Goal: Information Seeking & Learning: Learn about a topic

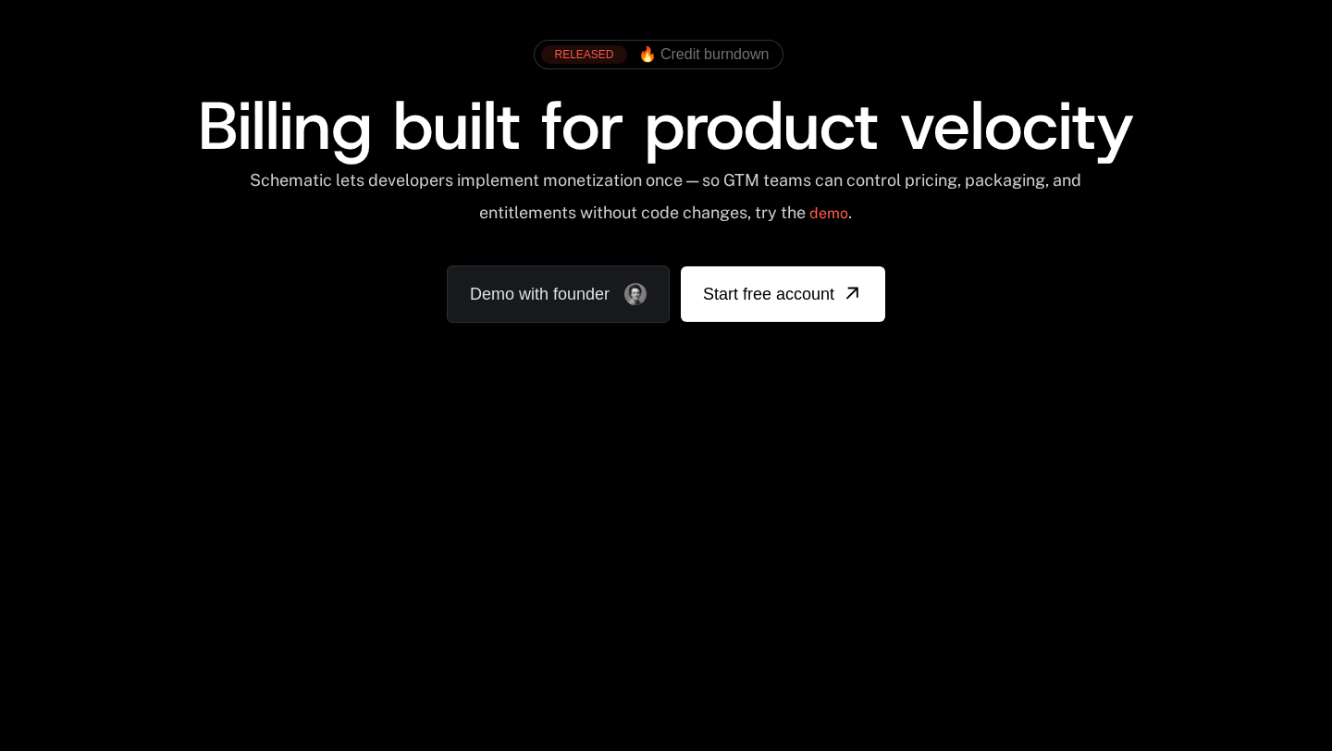
scroll to position [94, 0]
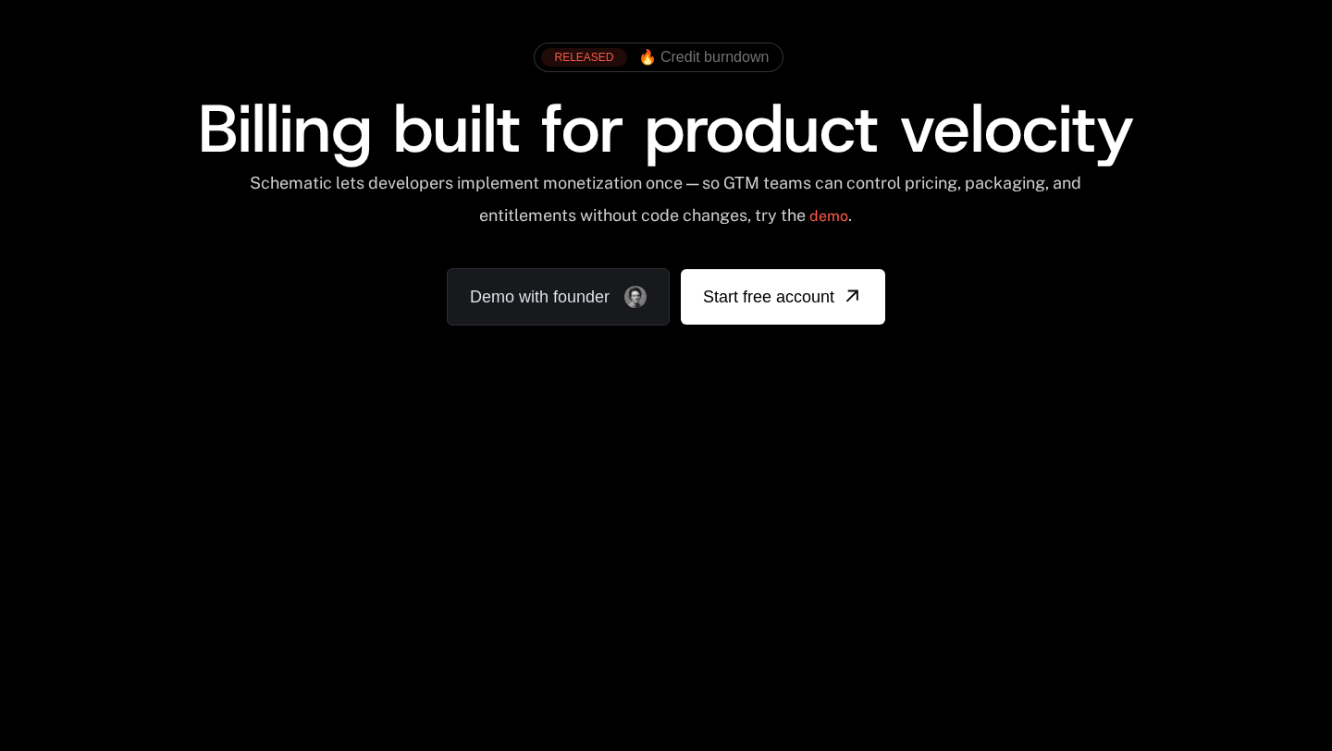
click at [462, 111] on span "Billing built for product velocity" at bounding box center [666, 128] width 936 height 89
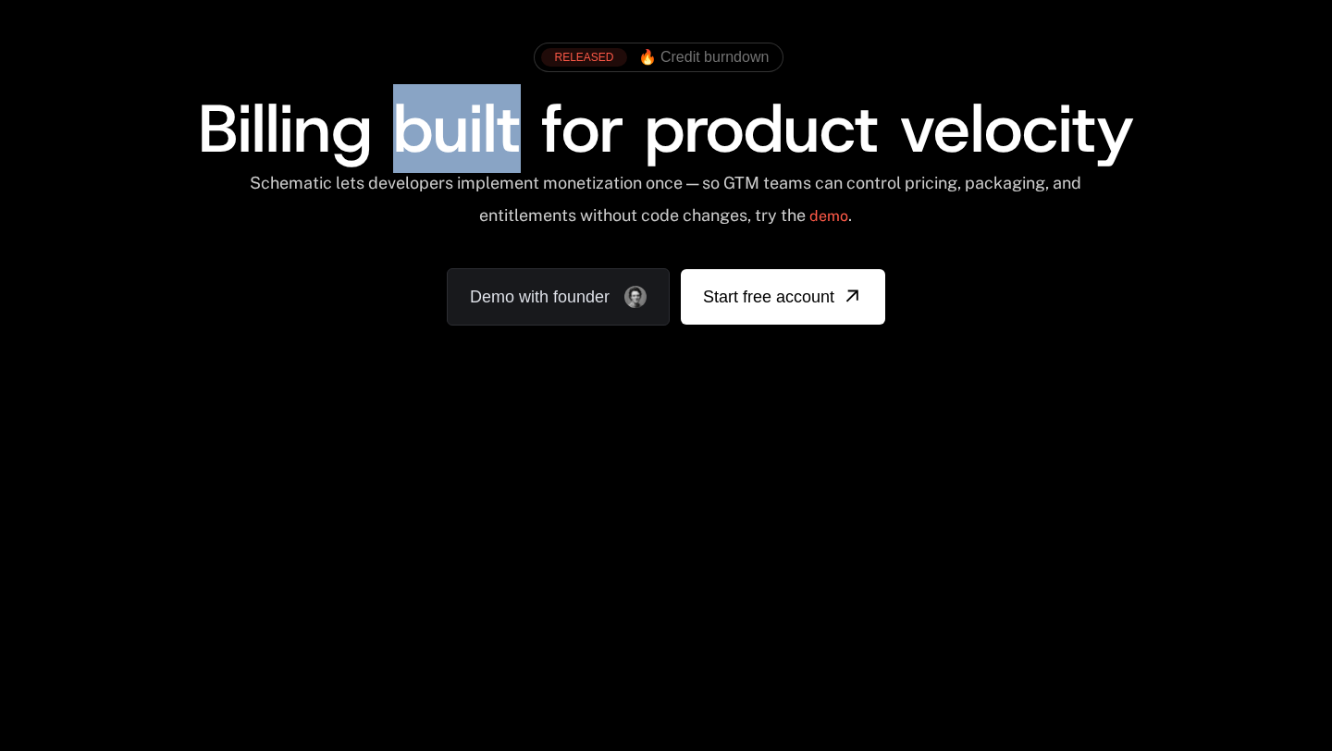
click at [462, 111] on span "Billing built for product velocity" at bounding box center [666, 128] width 936 height 89
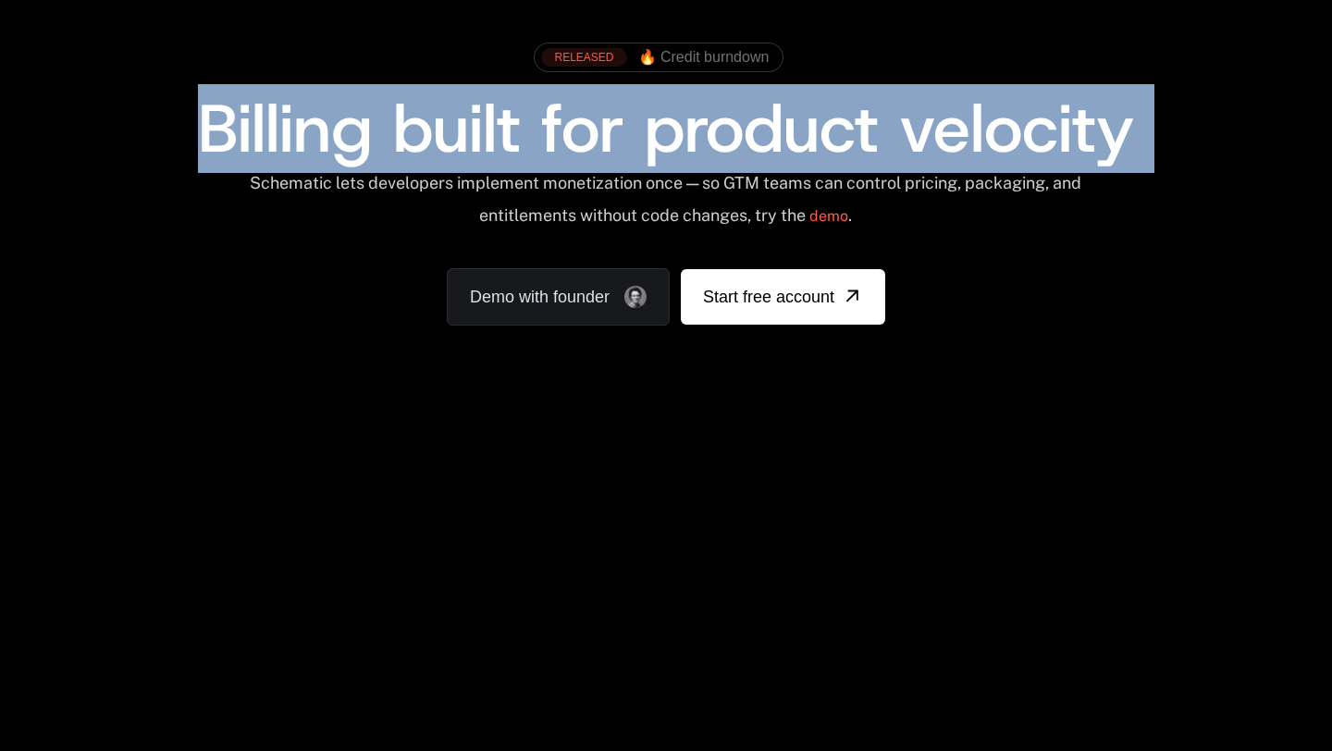
click at [462, 111] on span "Billing built for product velocity" at bounding box center [666, 128] width 936 height 89
click at [449, 127] on span "Billing built for product velocity" at bounding box center [666, 128] width 936 height 89
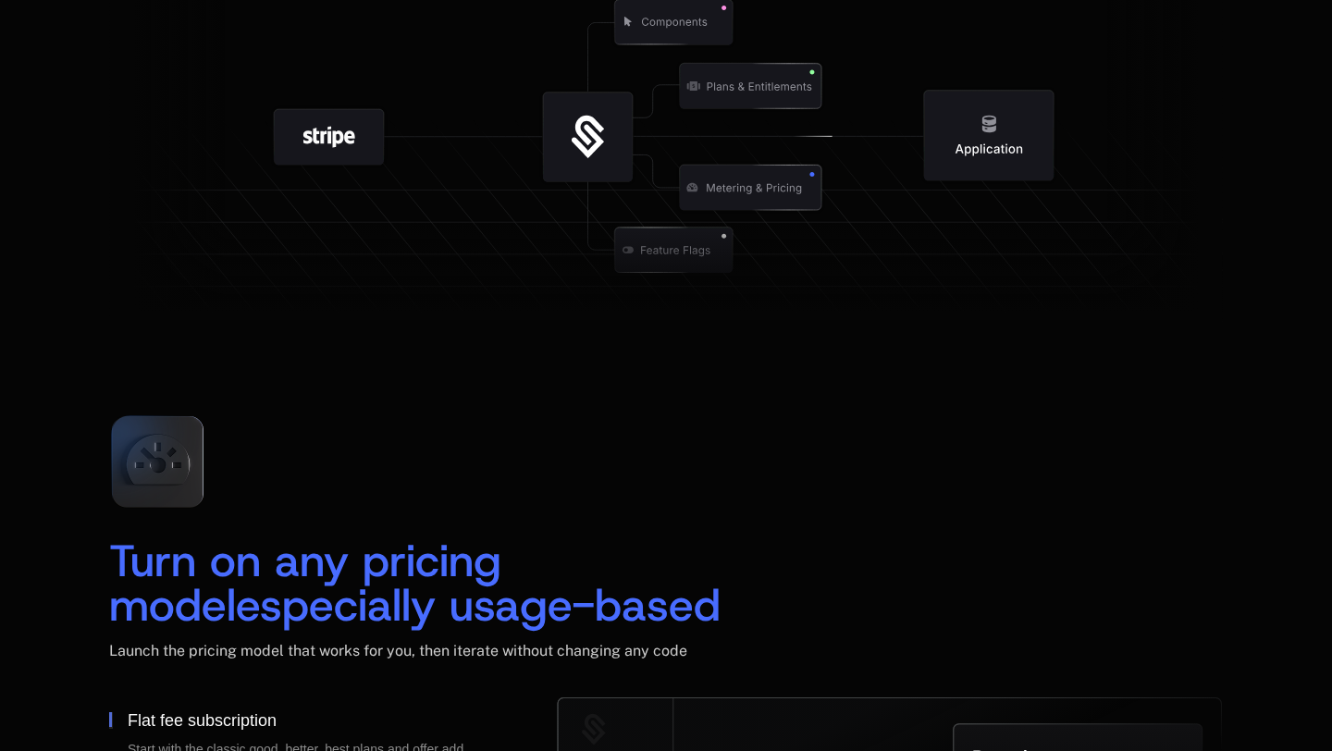
scroll to position [2333, 0]
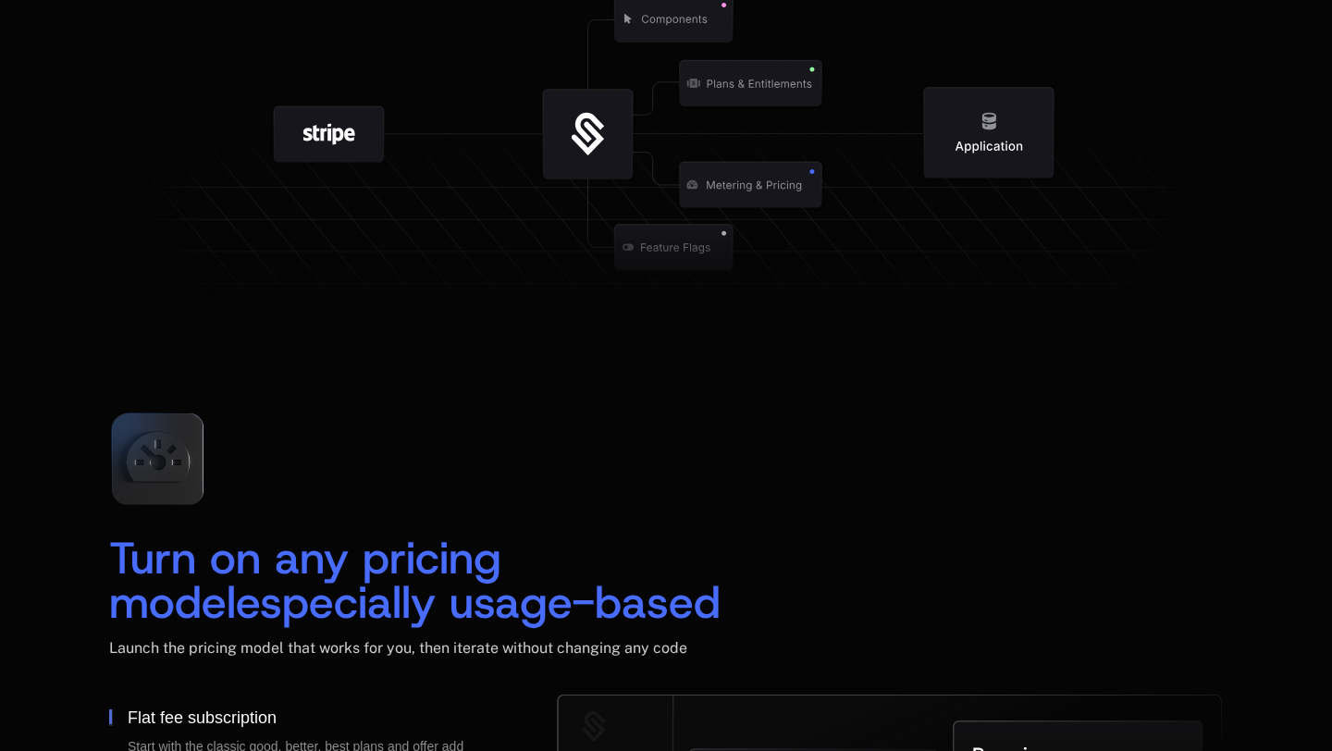
click at [135, 429] on icon at bounding box center [157, 459] width 123 height 123
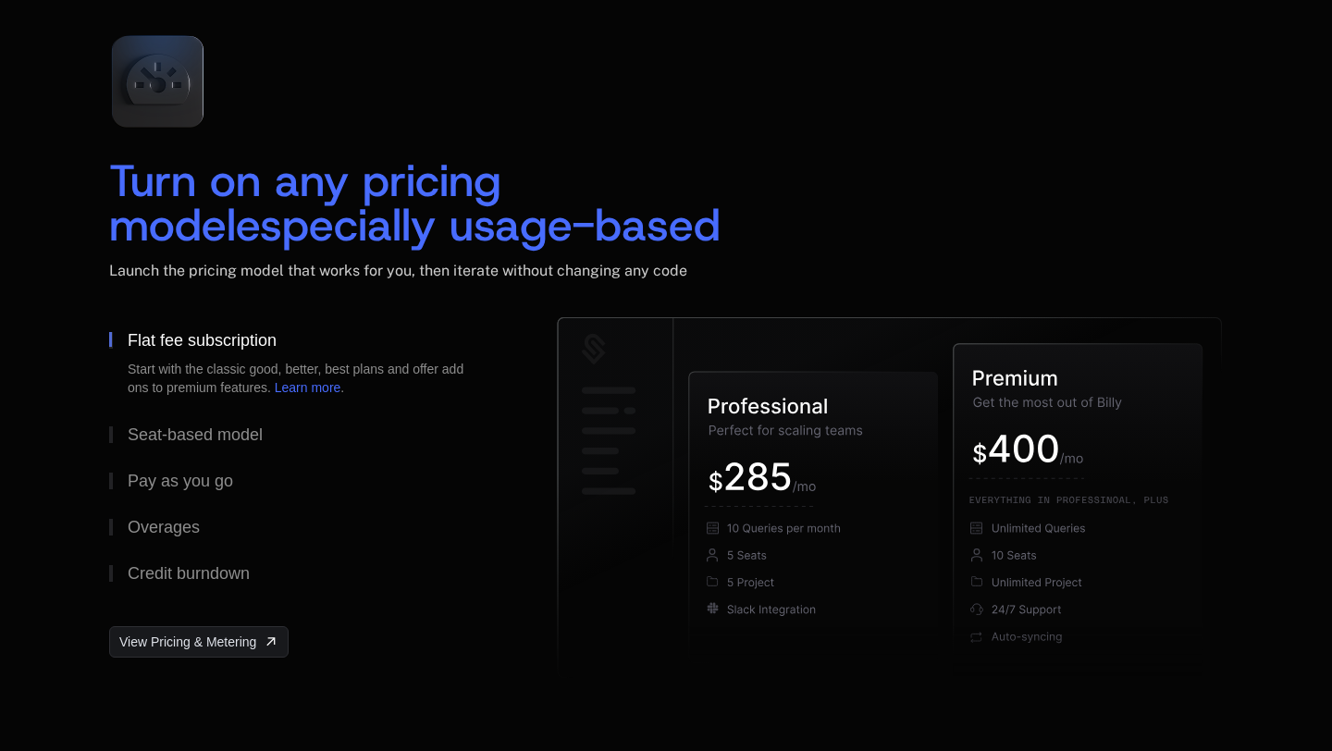
scroll to position [2712, 0]
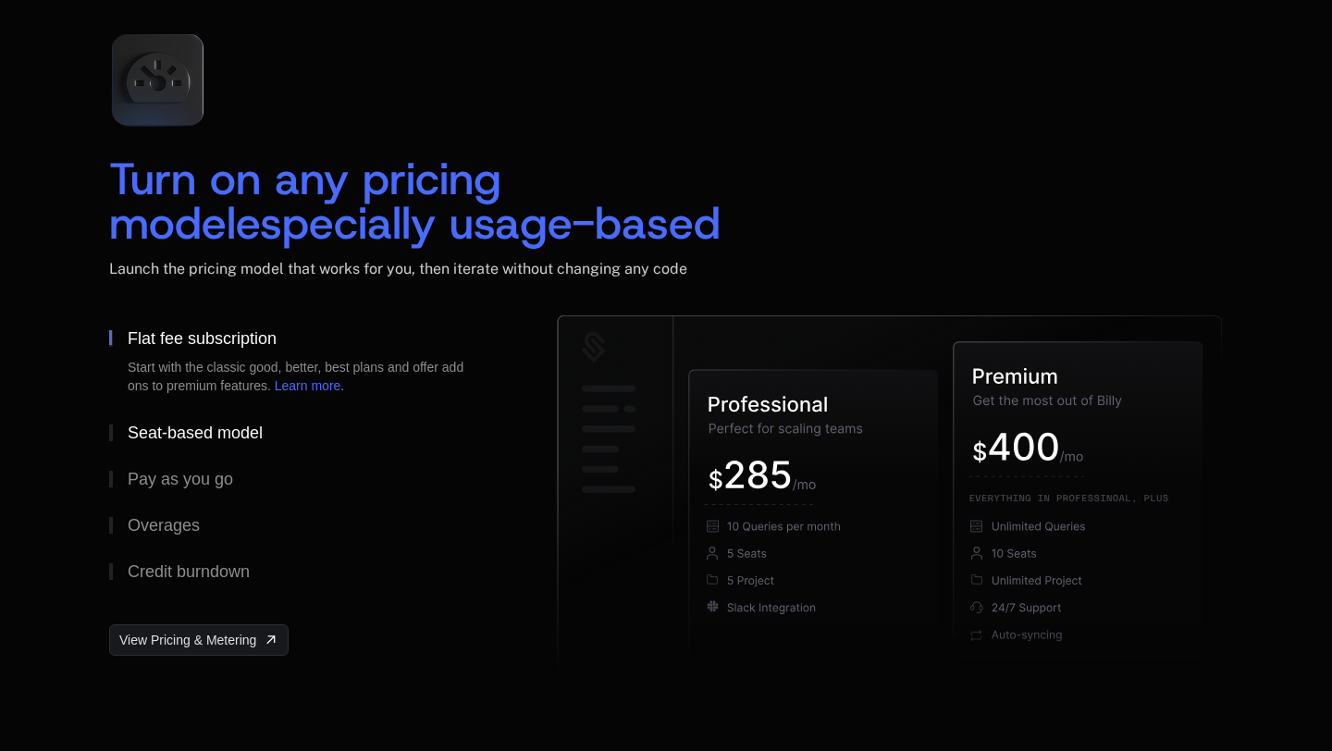
click at [214, 426] on div "Seat-based model" at bounding box center [195, 433] width 135 height 17
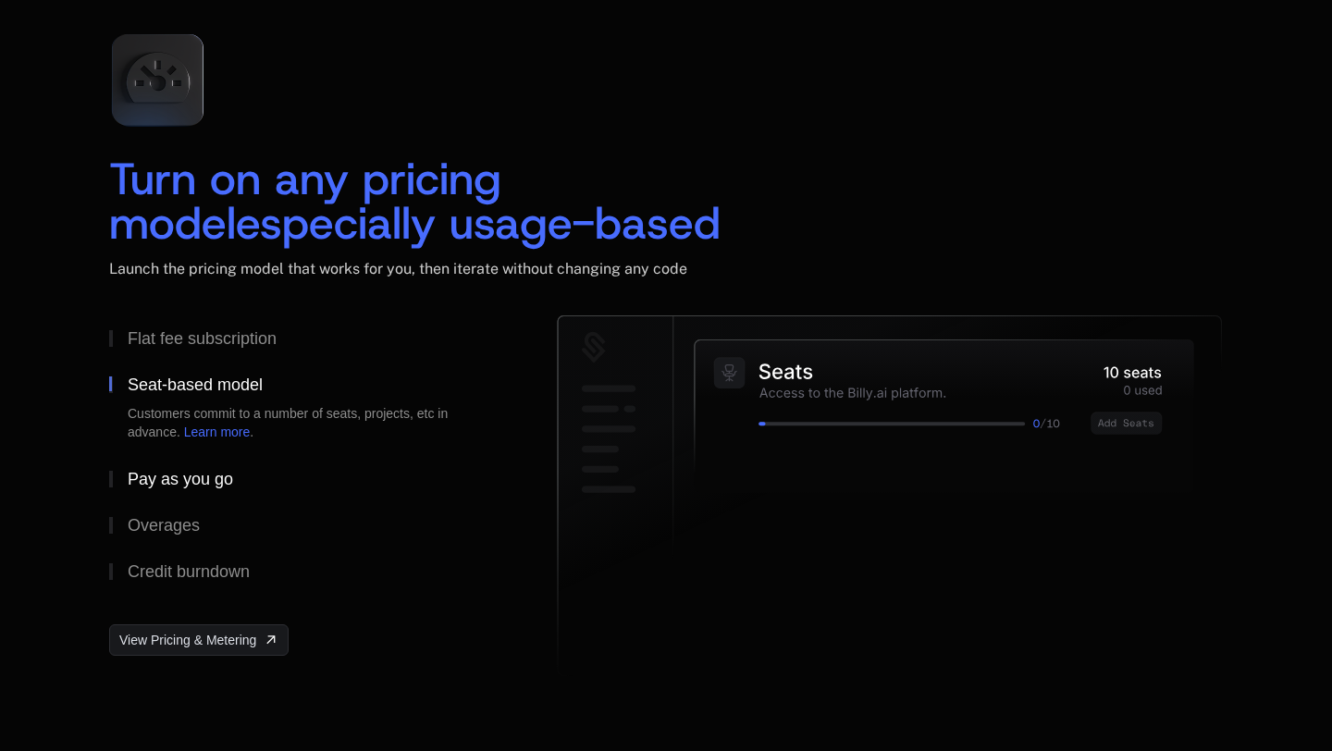
click at [201, 482] on div "Pay as you go" at bounding box center [180, 479] width 105 height 17
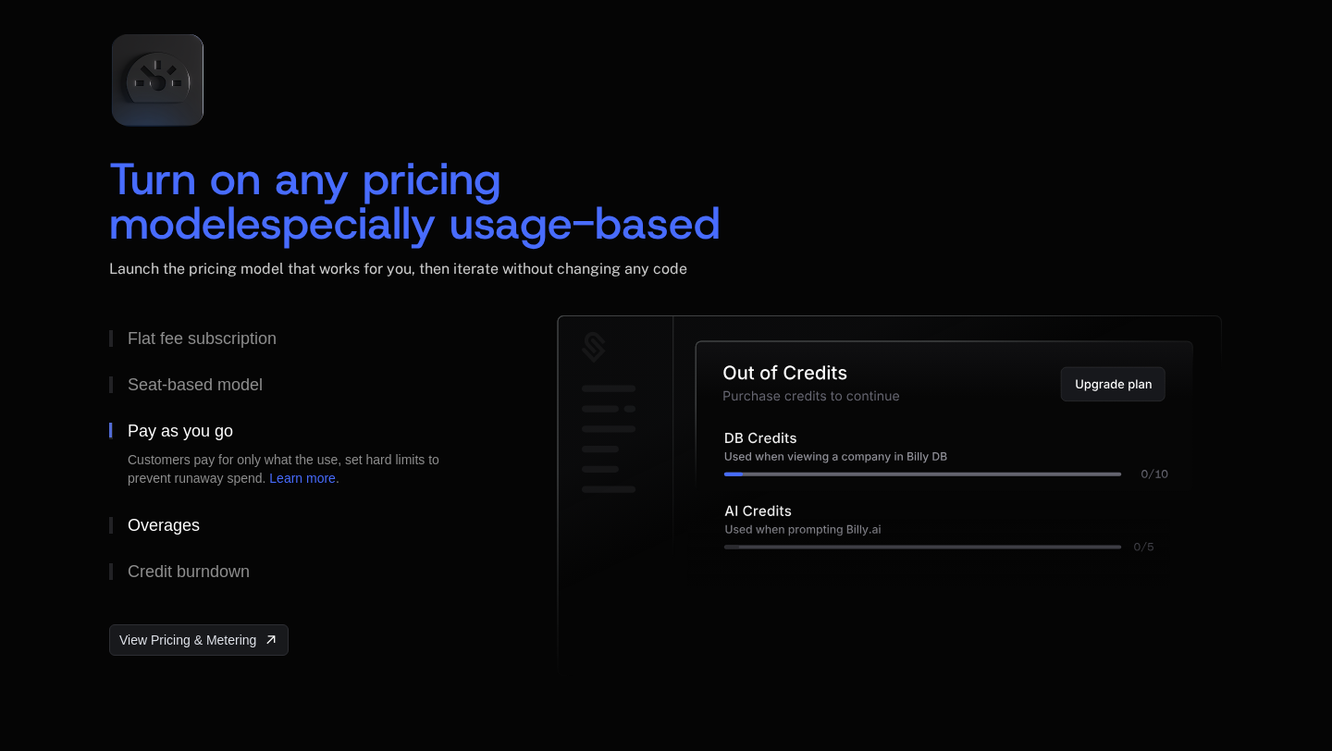
click at [192, 518] on div "Overages" at bounding box center [164, 525] width 72 height 17
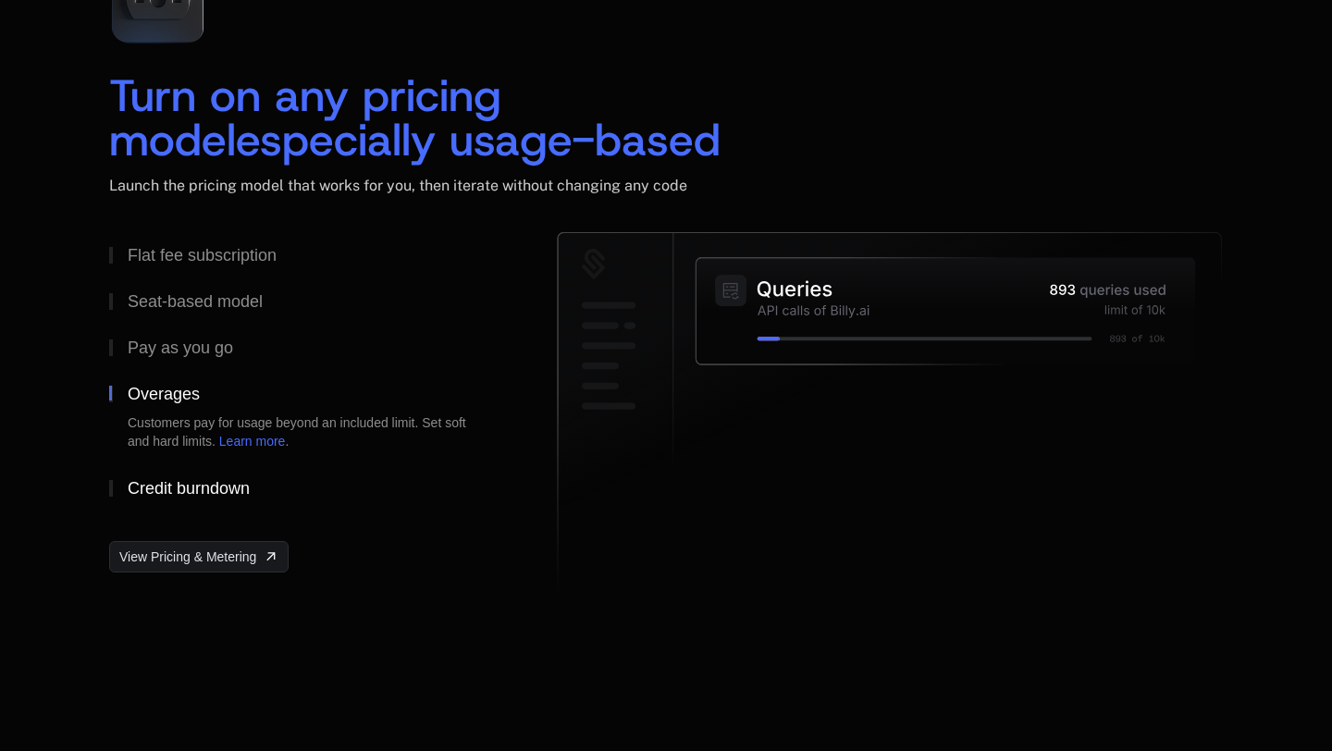
click at [202, 490] on div "Credit burndown" at bounding box center [189, 488] width 122 height 17
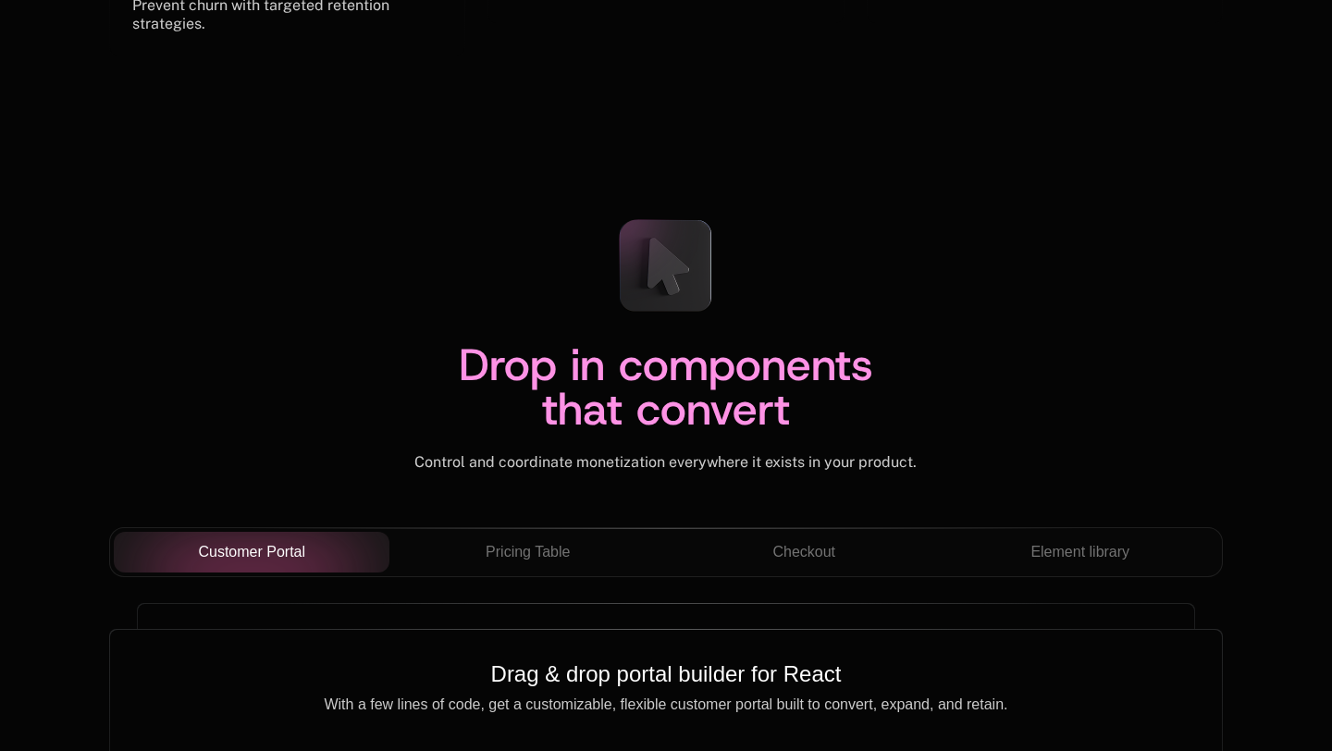
scroll to position [6616, 0]
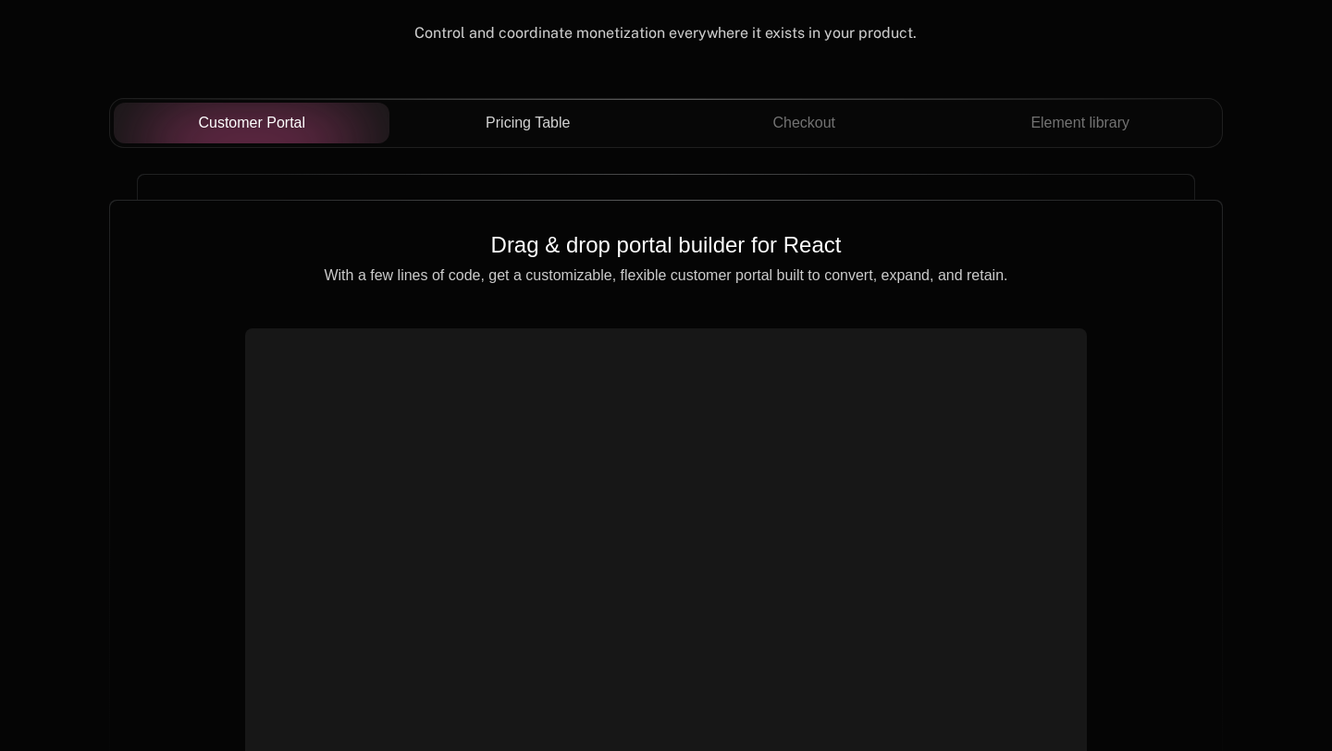
click at [576, 132] on div "Pricing Table" at bounding box center [527, 123] width 247 height 22
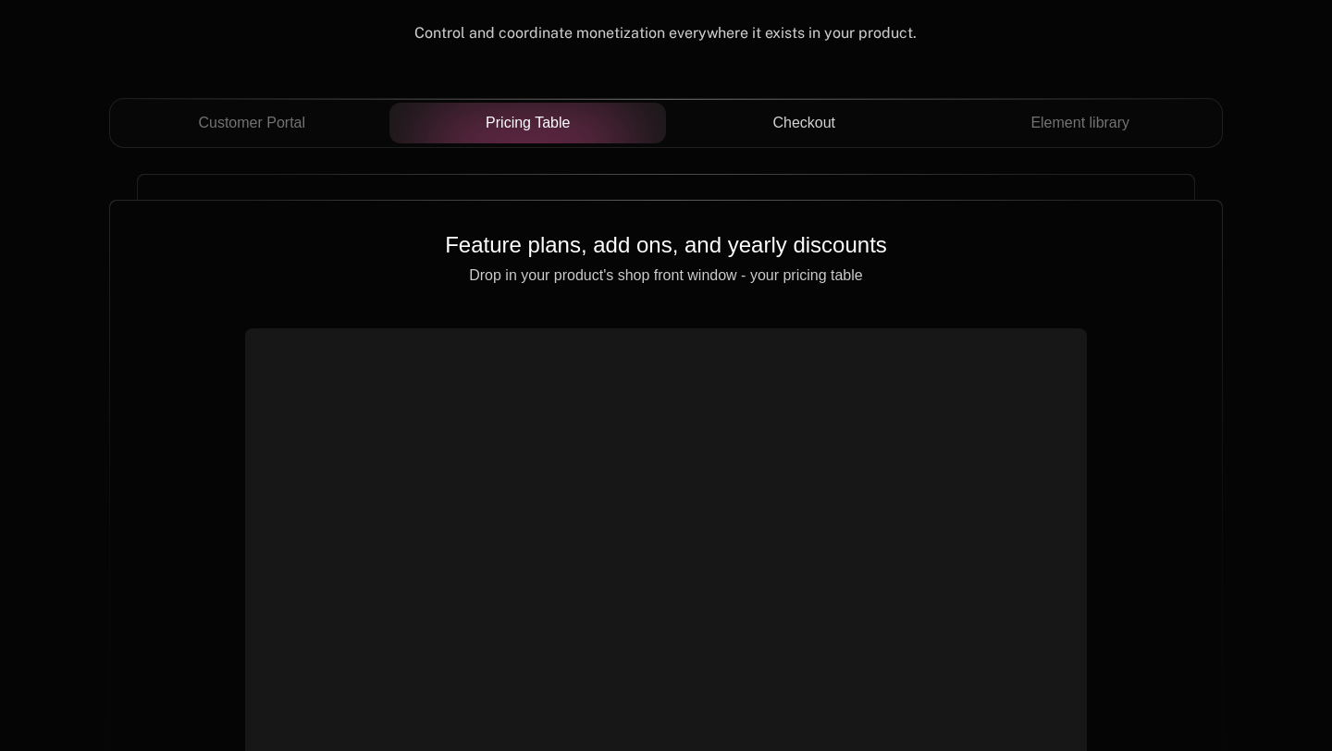
click at [775, 140] on button "Checkout" at bounding box center [804, 123] width 277 height 41
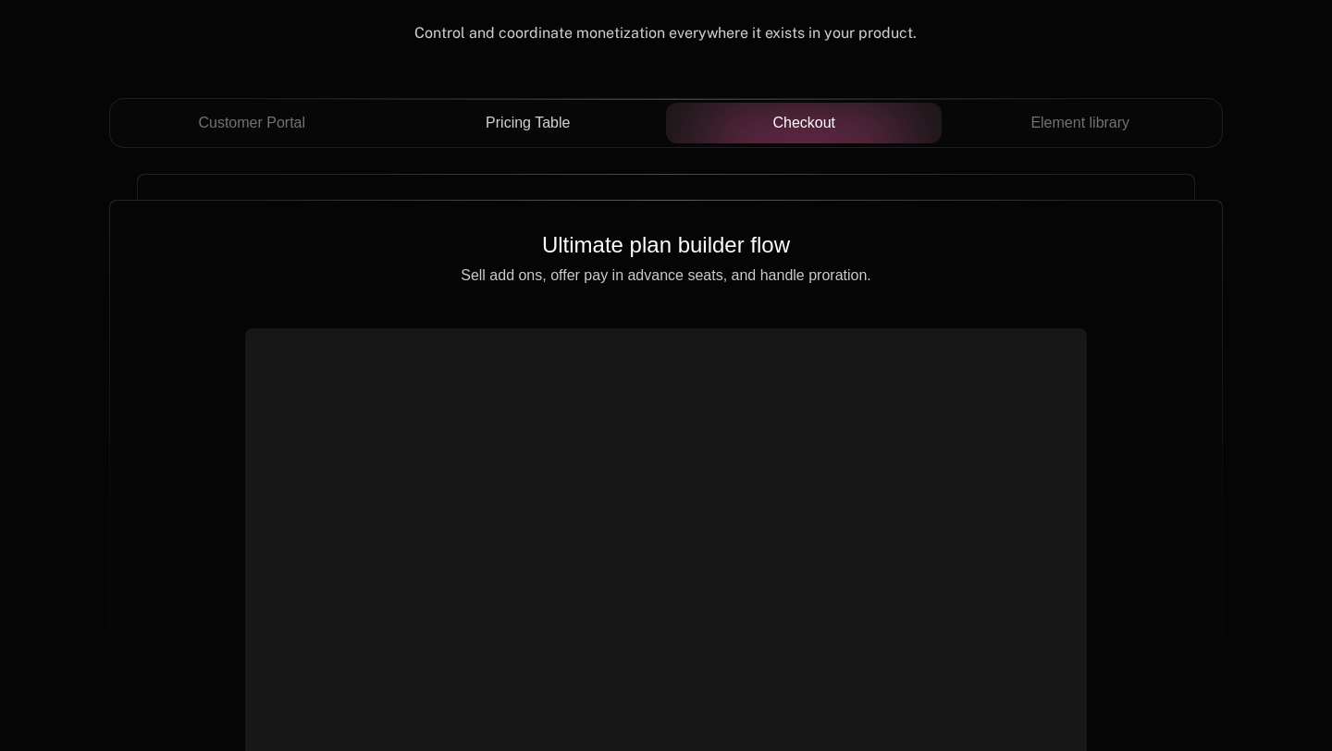
click at [620, 135] on button "Pricing Table" at bounding box center [527, 123] width 277 height 41
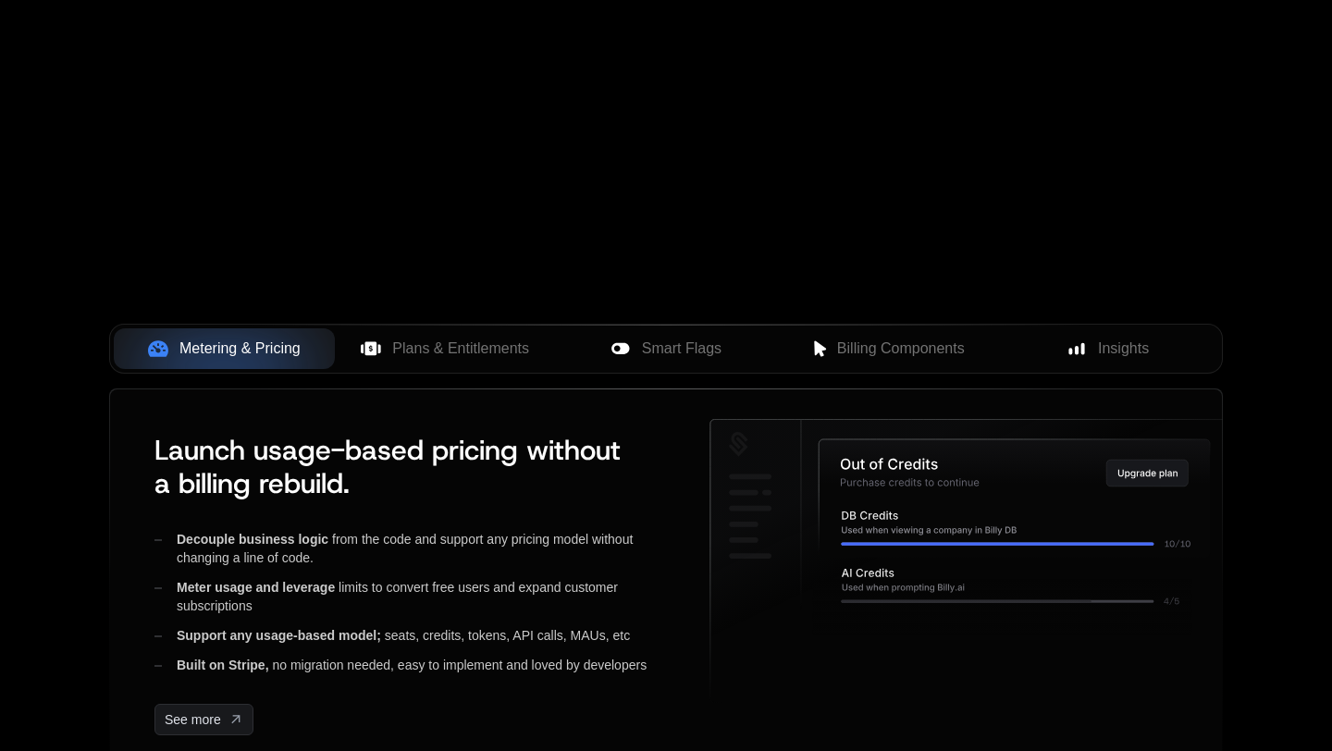
scroll to position [0, 0]
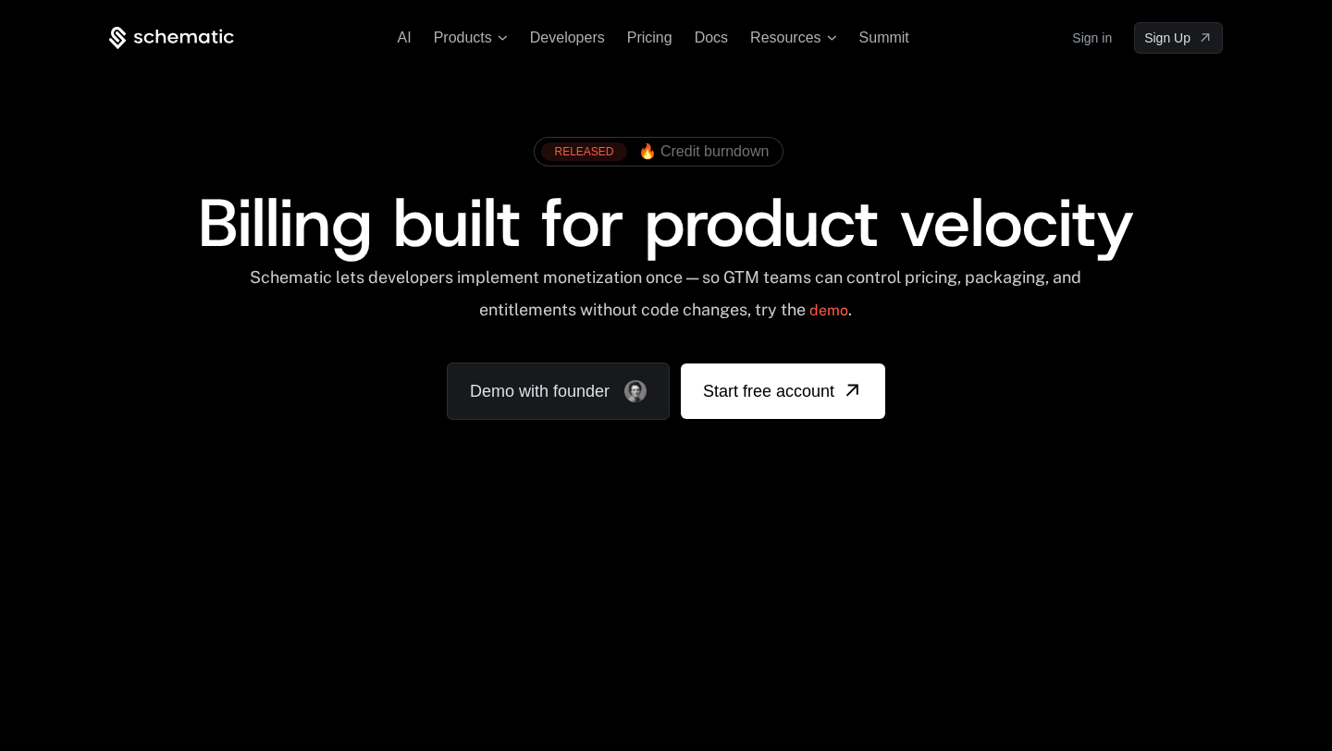
click at [662, 242] on span "Billing built for product velocity" at bounding box center [666, 223] width 936 height 89
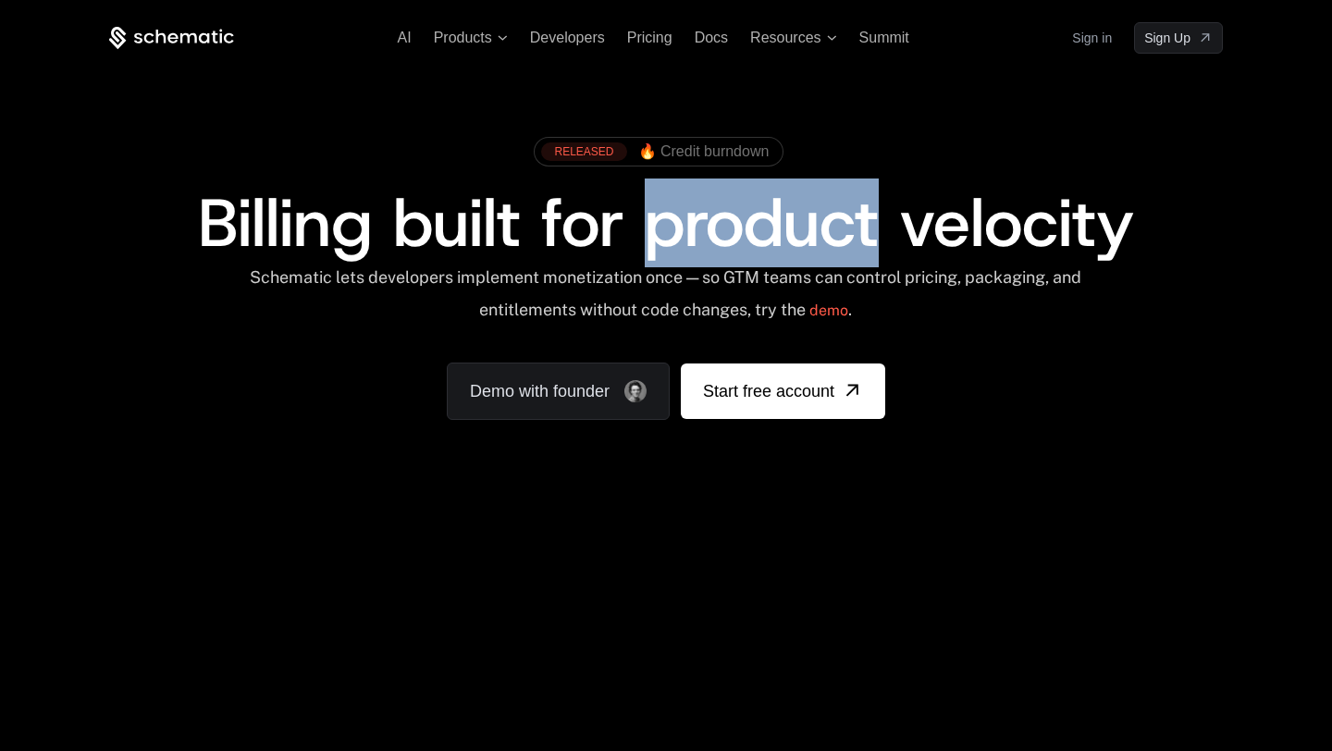
click at [662, 242] on span "Billing built for product velocity" at bounding box center [666, 223] width 936 height 89
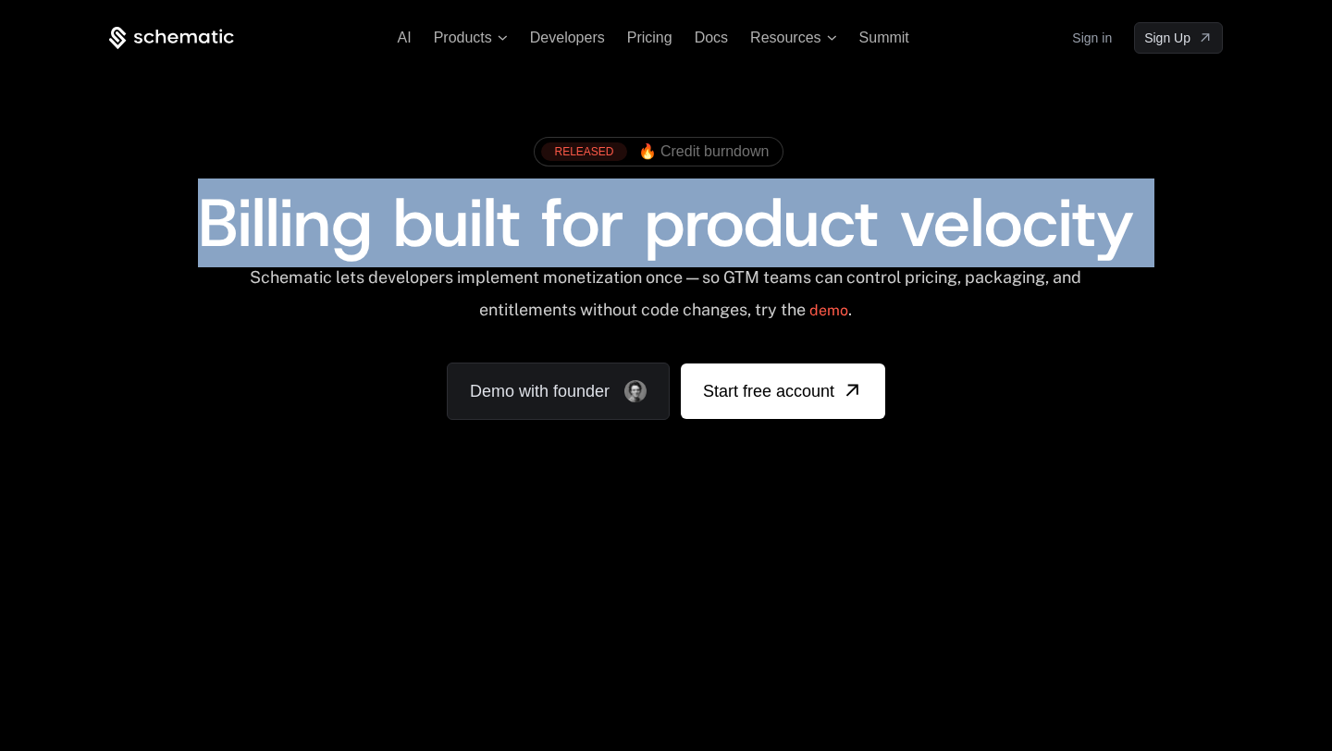
click at [648, 246] on span "Billing built for product velocity" at bounding box center [666, 223] width 936 height 89
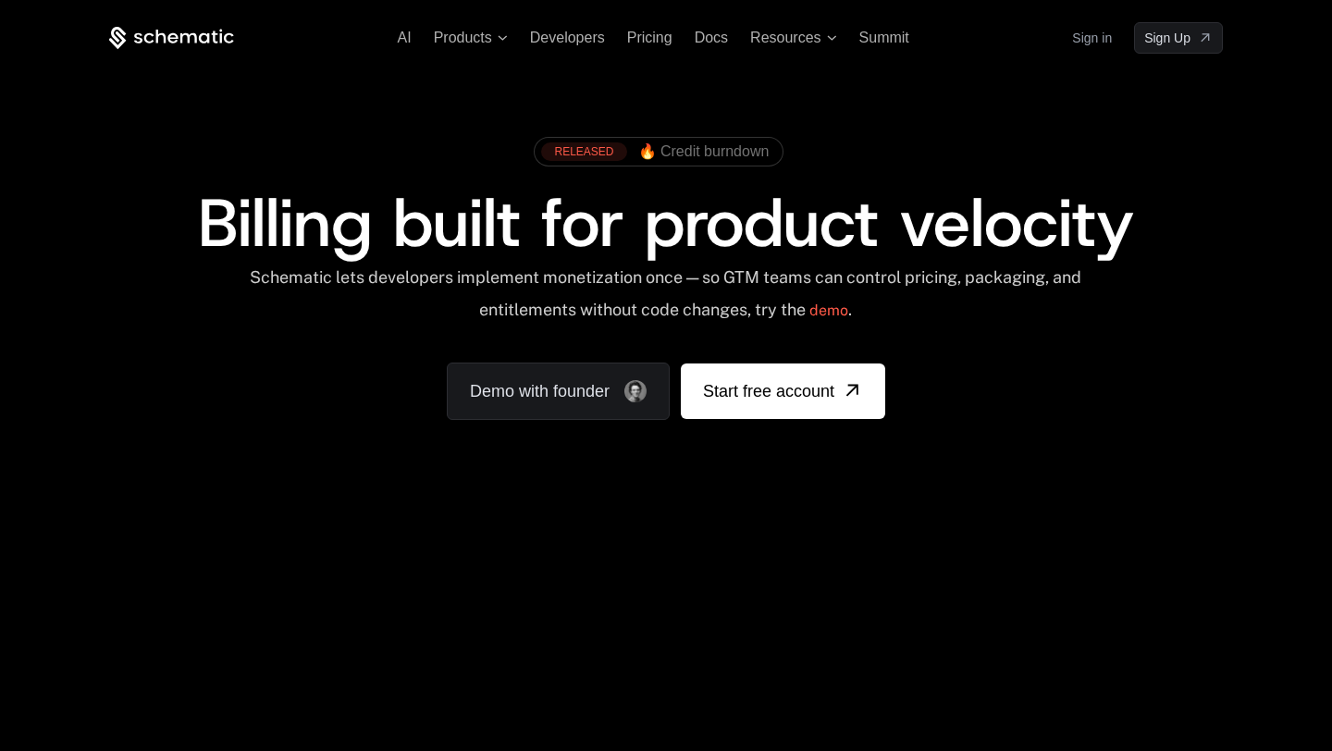
click at [648, 246] on span "Billing built for product velocity" at bounding box center [666, 223] width 936 height 89
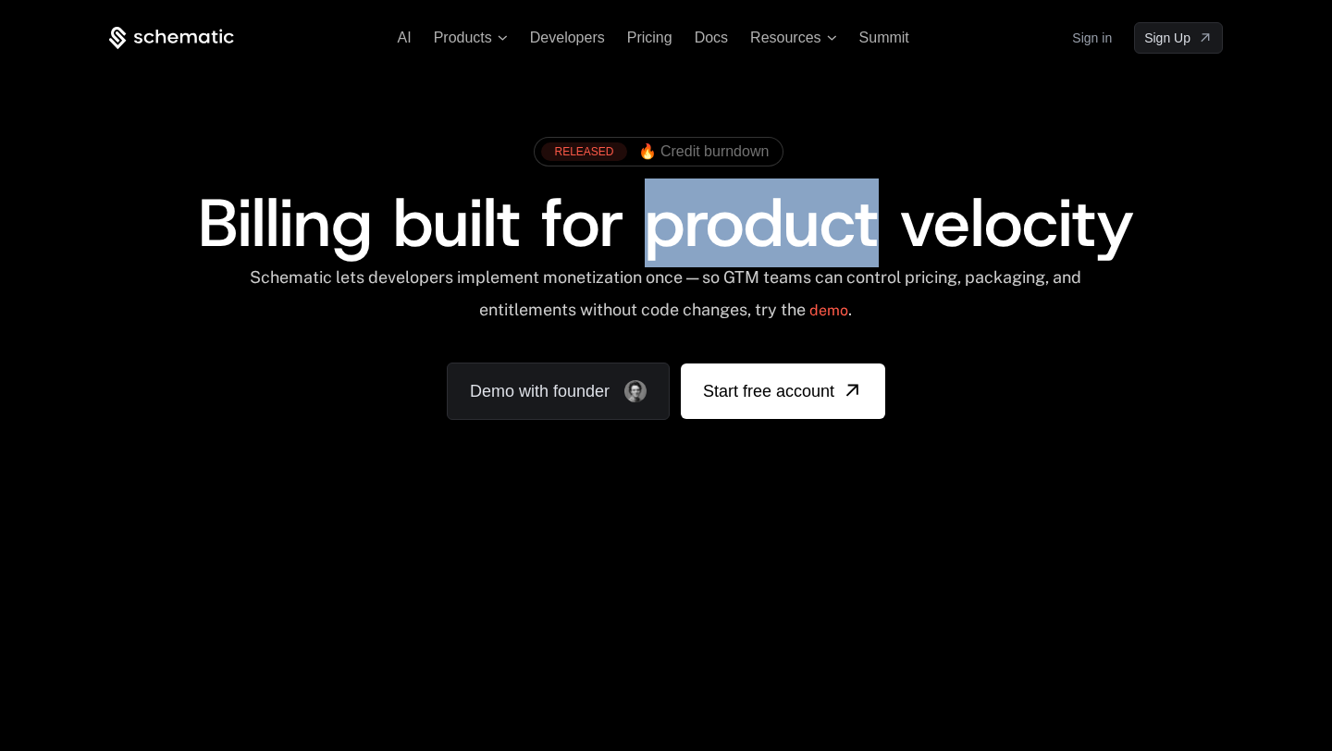
click at [613, 243] on span "Billing built for product velocity" at bounding box center [666, 223] width 936 height 89
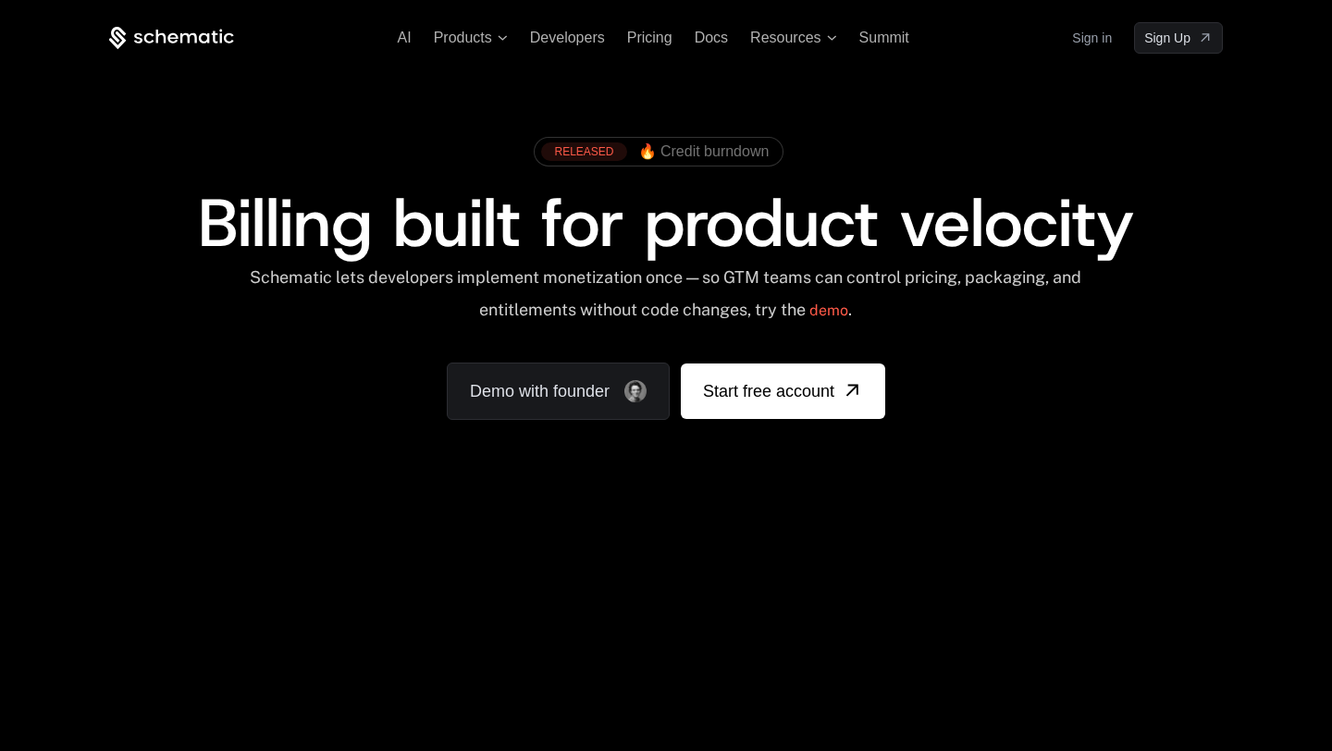
click at [613, 243] on span "Billing built for product velocity" at bounding box center [666, 223] width 936 height 89
click at [605, 246] on span "Billing built for product velocity" at bounding box center [666, 223] width 936 height 89
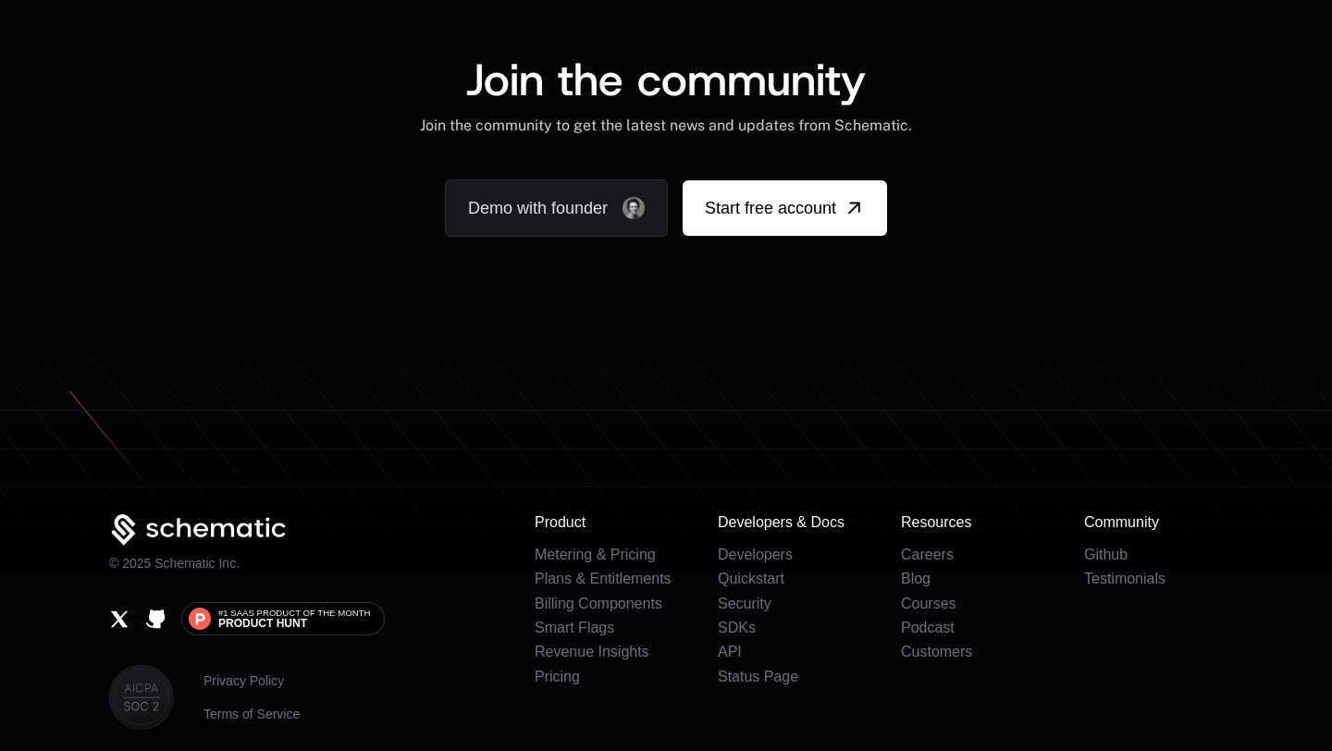
scroll to position [11351, 0]
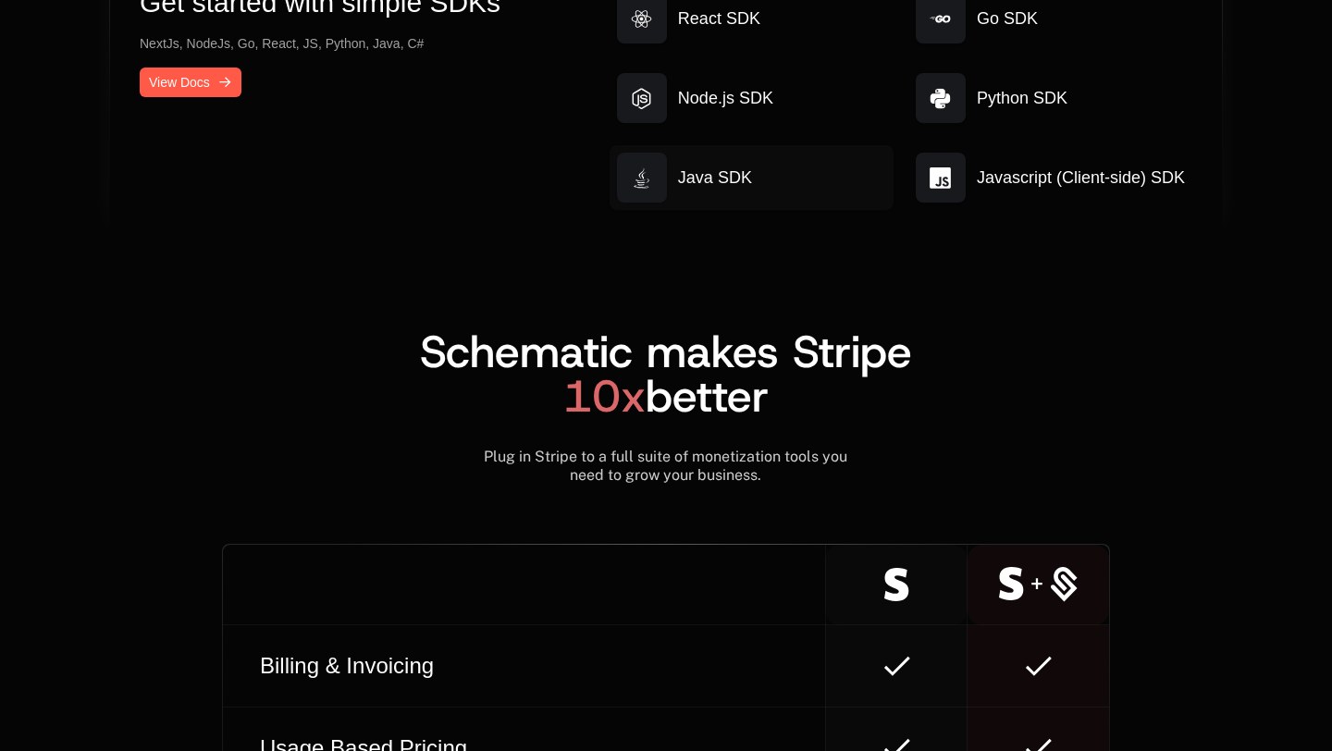
scroll to position [10145, 0]
